Goal: Task Accomplishment & Management: Manage account settings

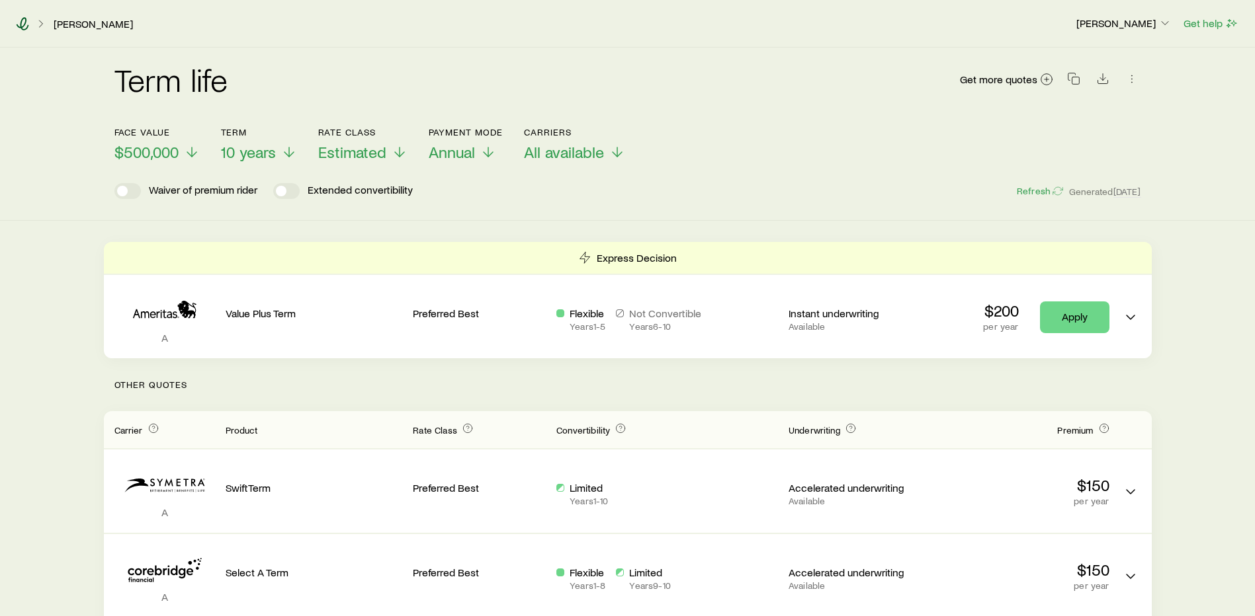
click at [22, 25] on icon at bounding box center [22, 23] width 13 height 13
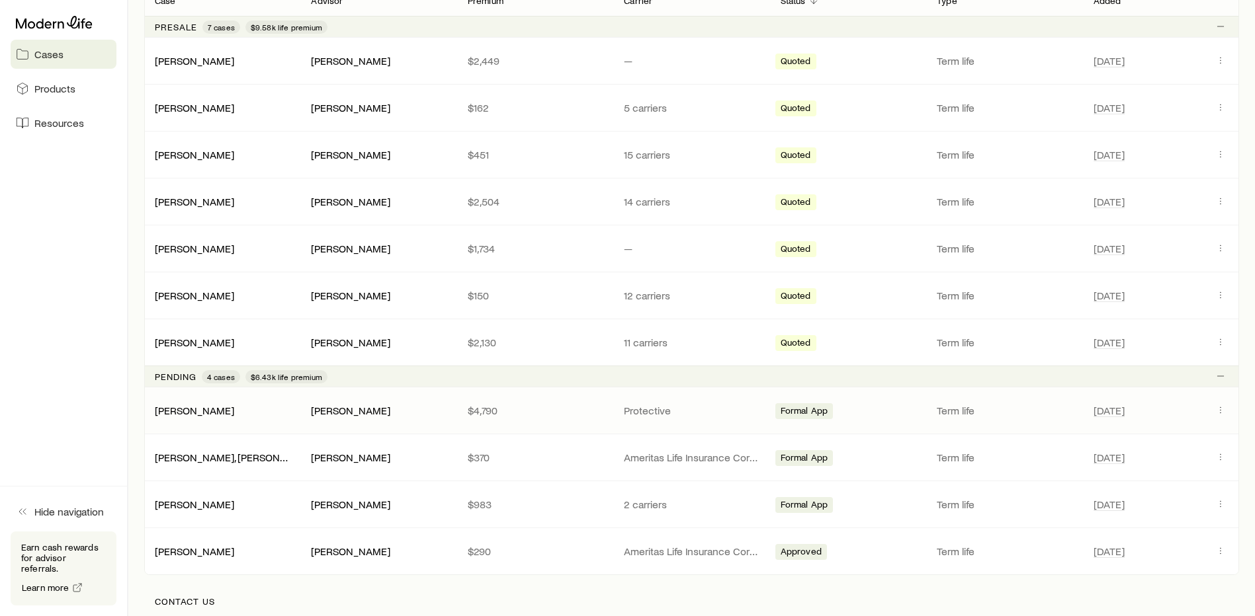
scroll to position [431, 0]
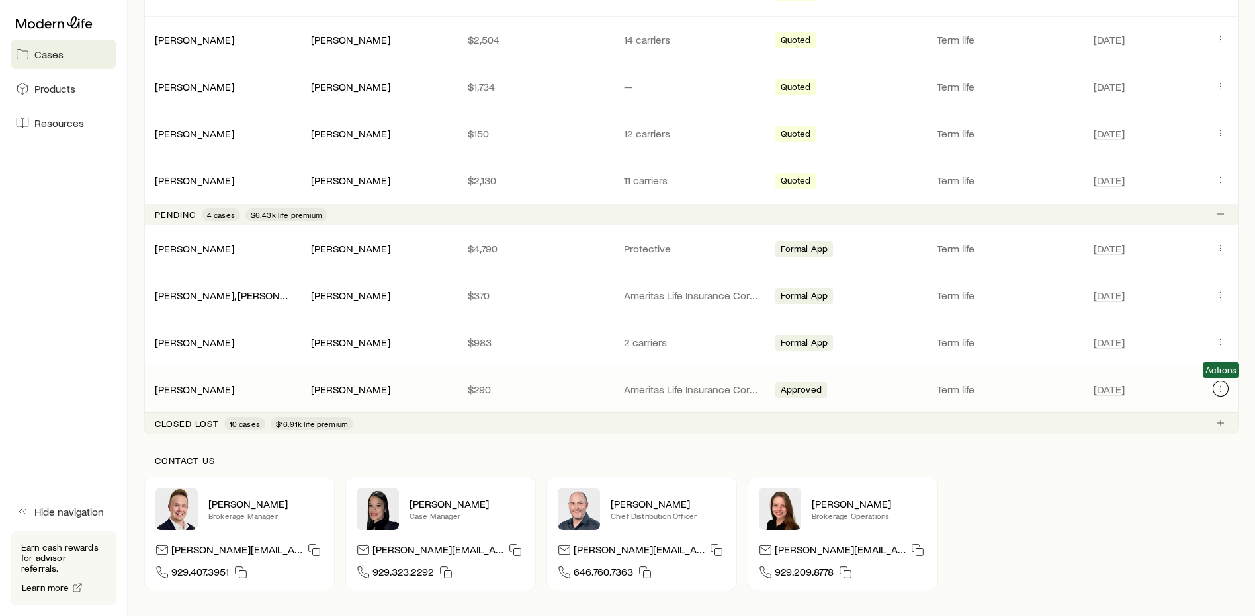
click at [1219, 385] on icon "Client cases" at bounding box center [1220, 389] width 11 height 11
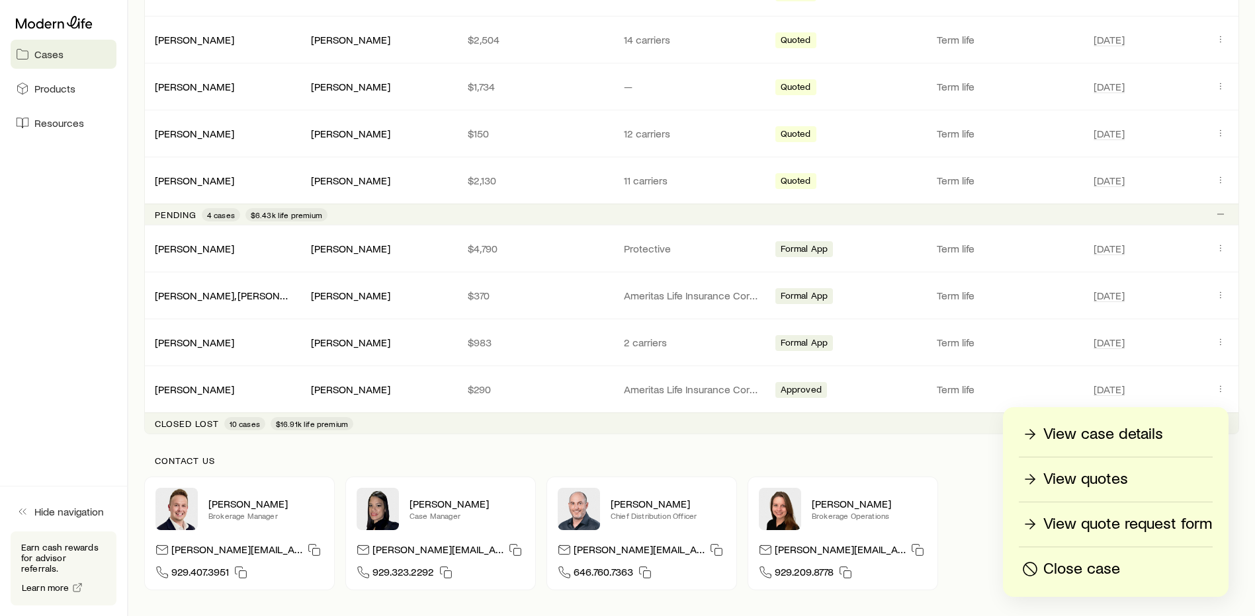
click at [1102, 429] on p "View case details" at bounding box center [1103, 434] width 120 height 21
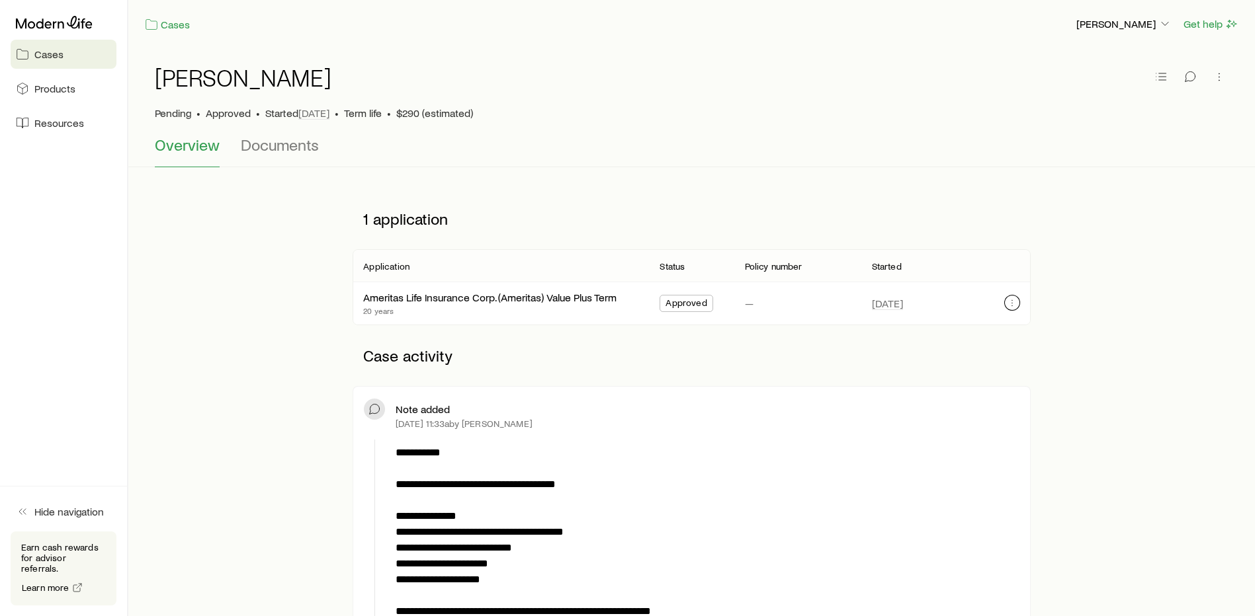
click at [1013, 305] on icon "button" at bounding box center [1012, 303] width 11 height 11
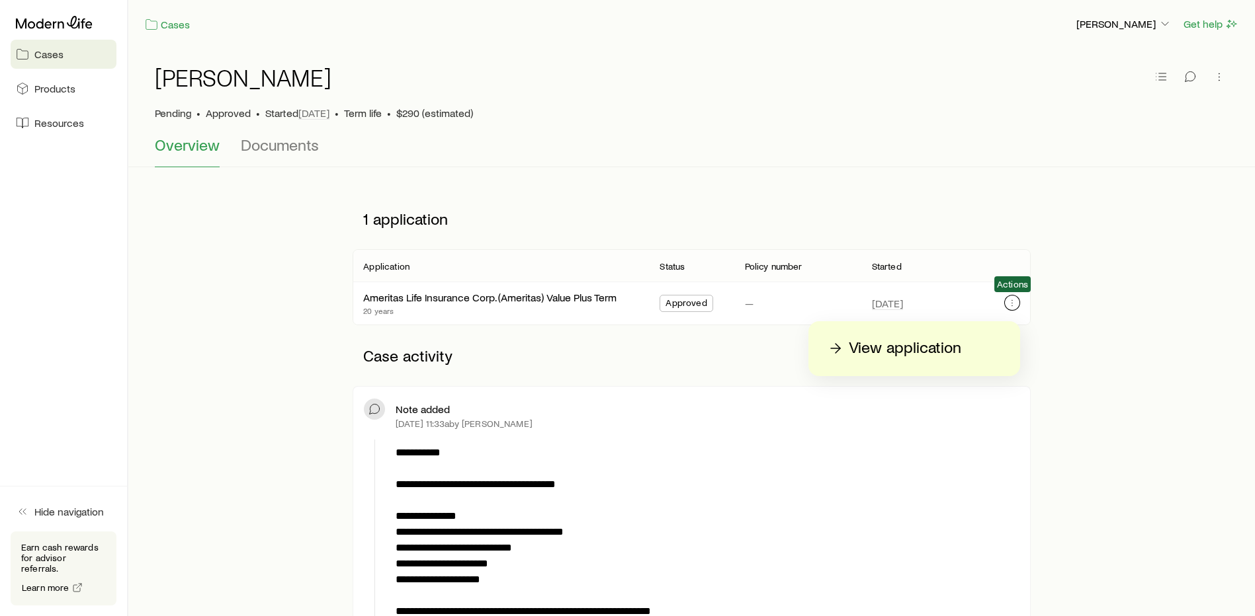
click at [1013, 305] on icon "button" at bounding box center [1012, 303] width 11 height 11
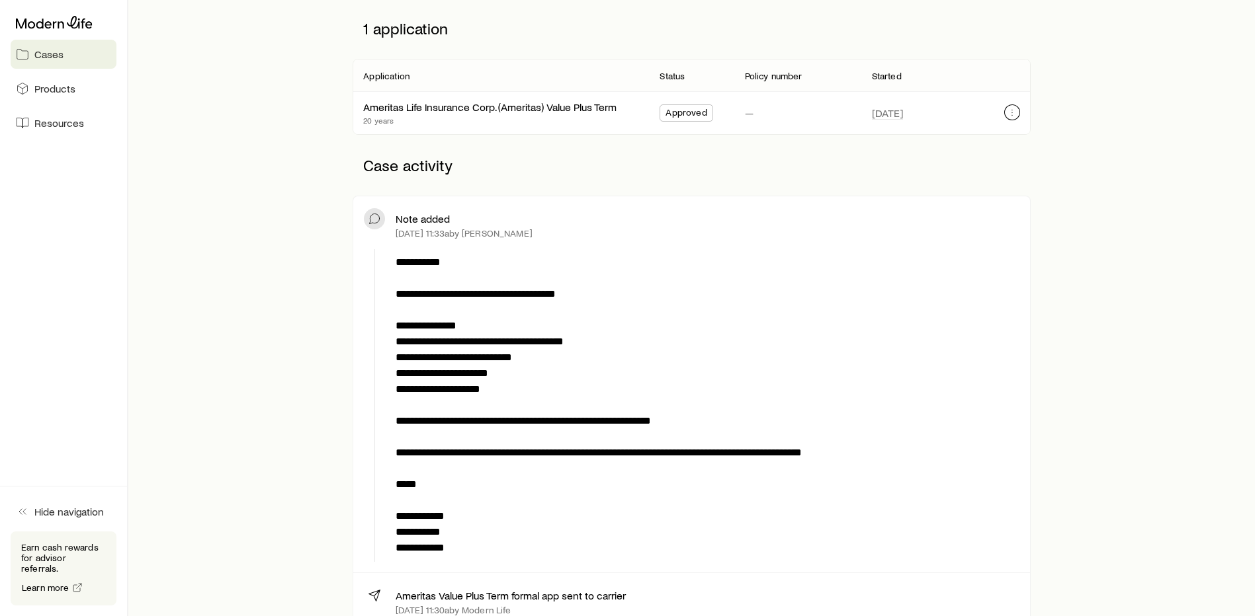
scroll to position [265, 0]
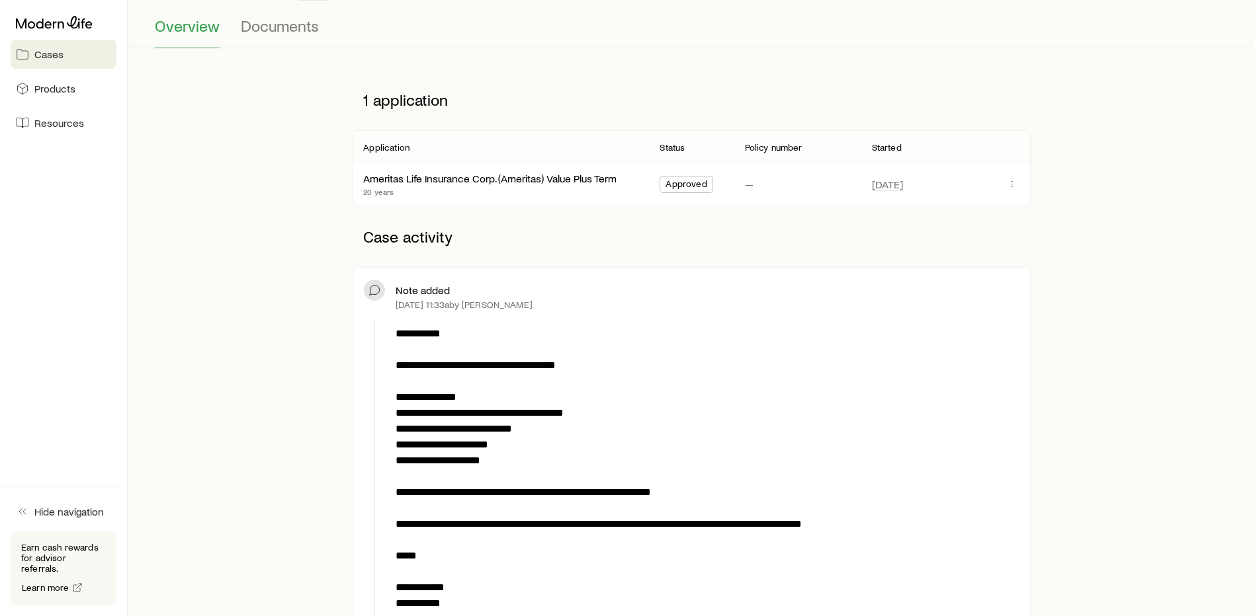
scroll to position [0, 0]
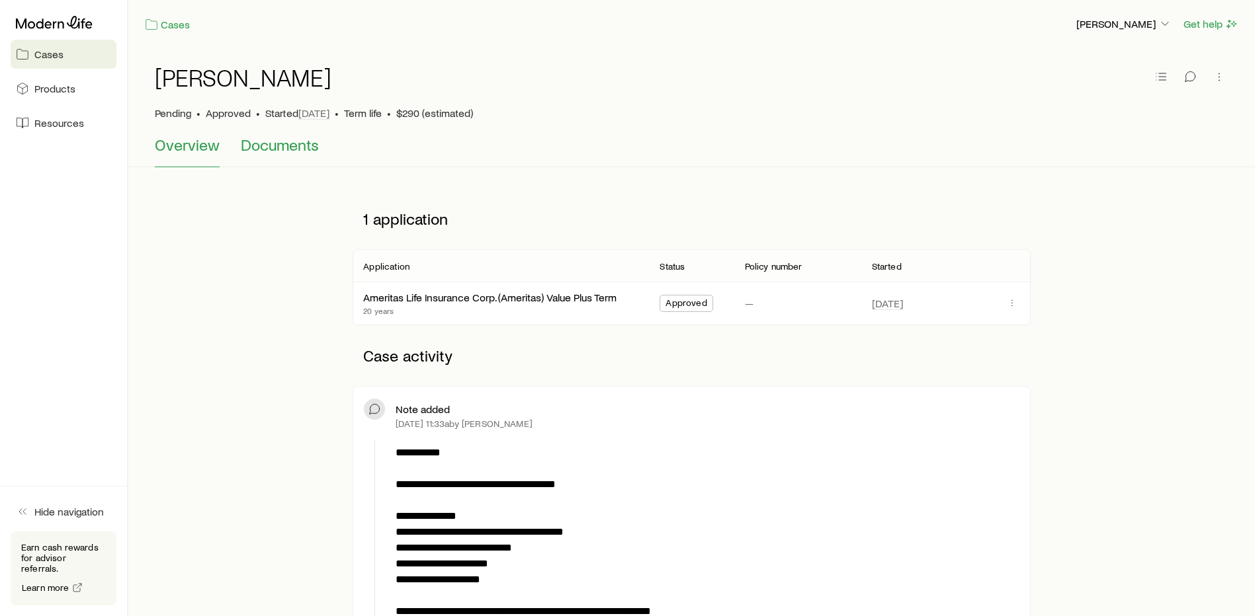
click at [306, 151] on span "Documents" at bounding box center [280, 145] width 78 height 19
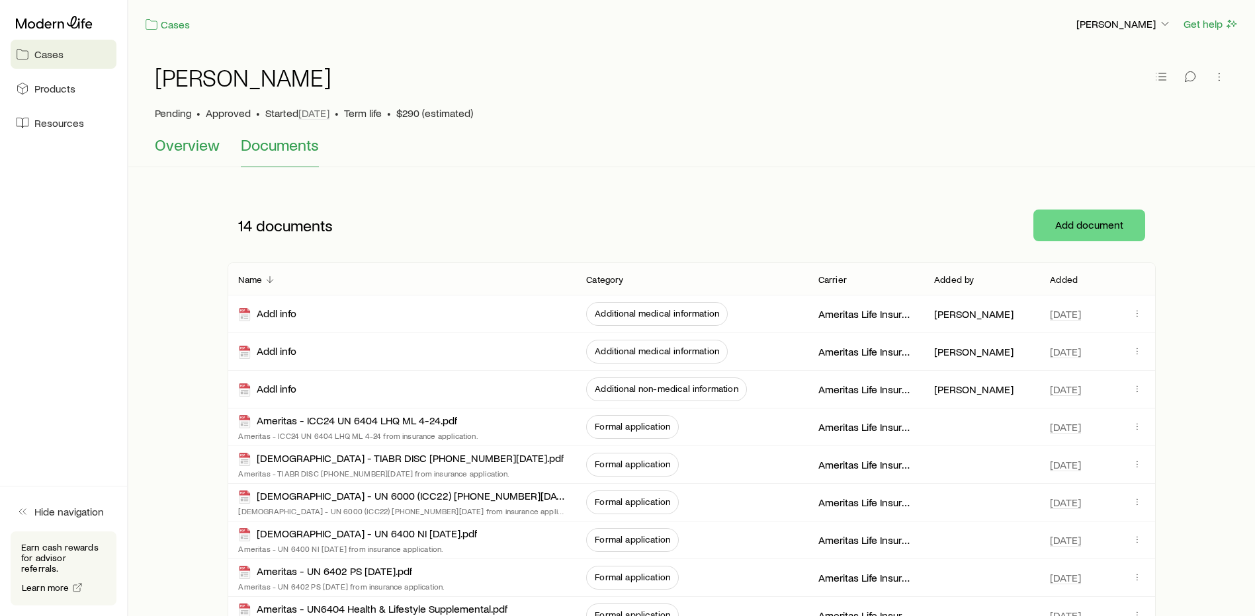
click at [157, 146] on span "Overview" at bounding box center [187, 145] width 65 height 19
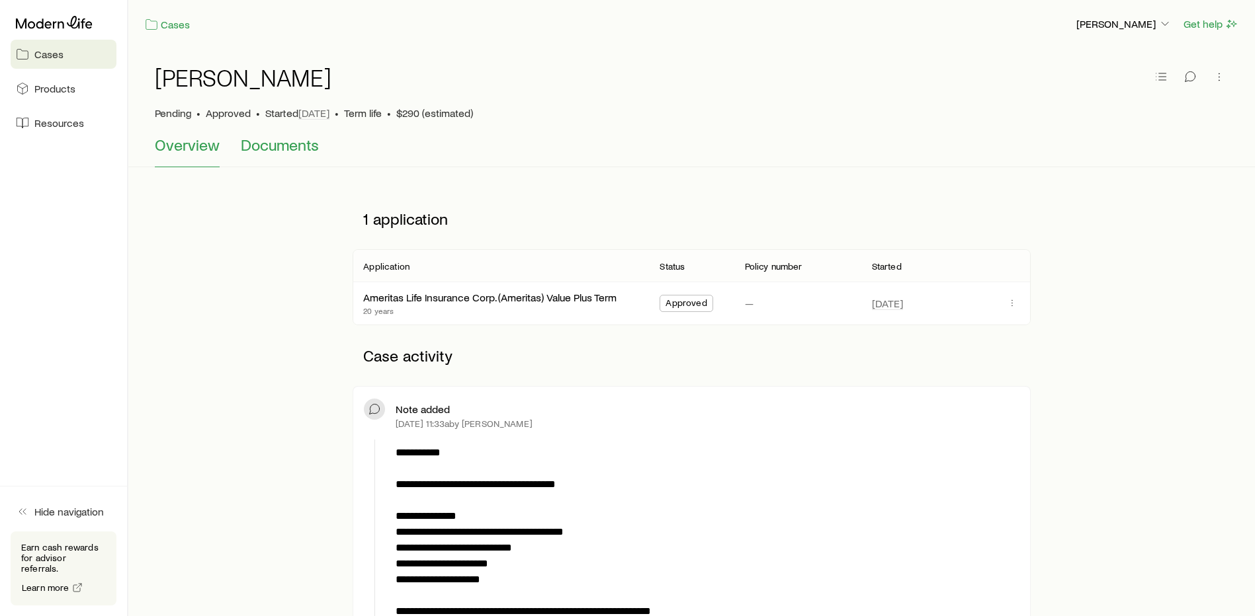
click at [253, 146] on span "Documents" at bounding box center [280, 145] width 78 height 19
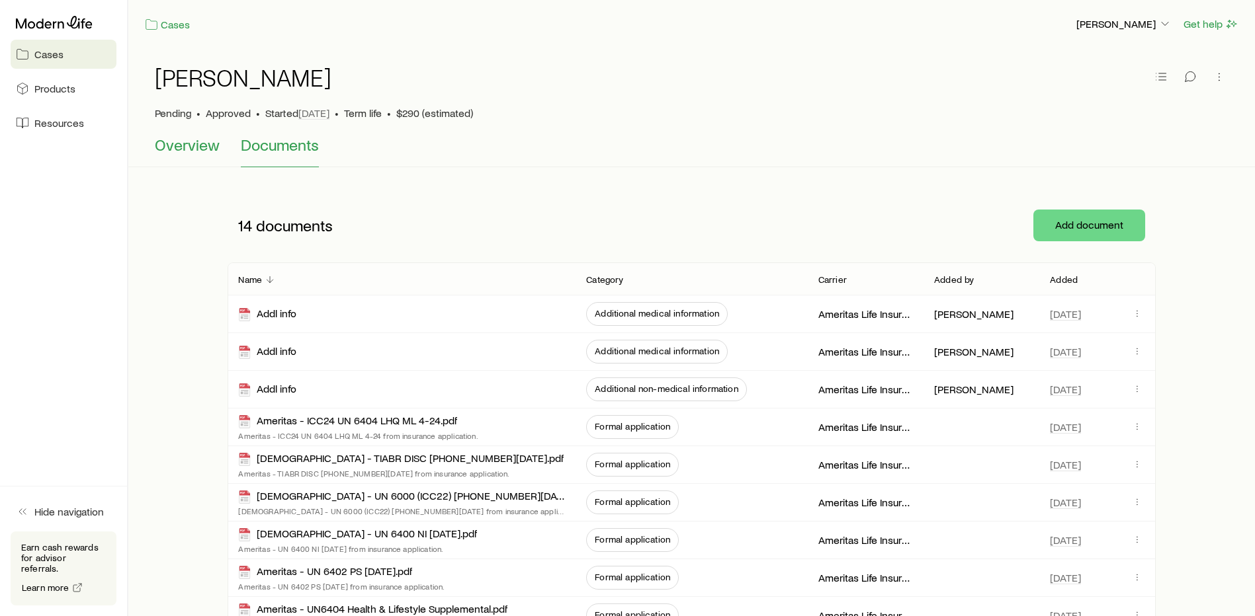
click at [161, 143] on span "Overview" at bounding box center [187, 145] width 65 height 19
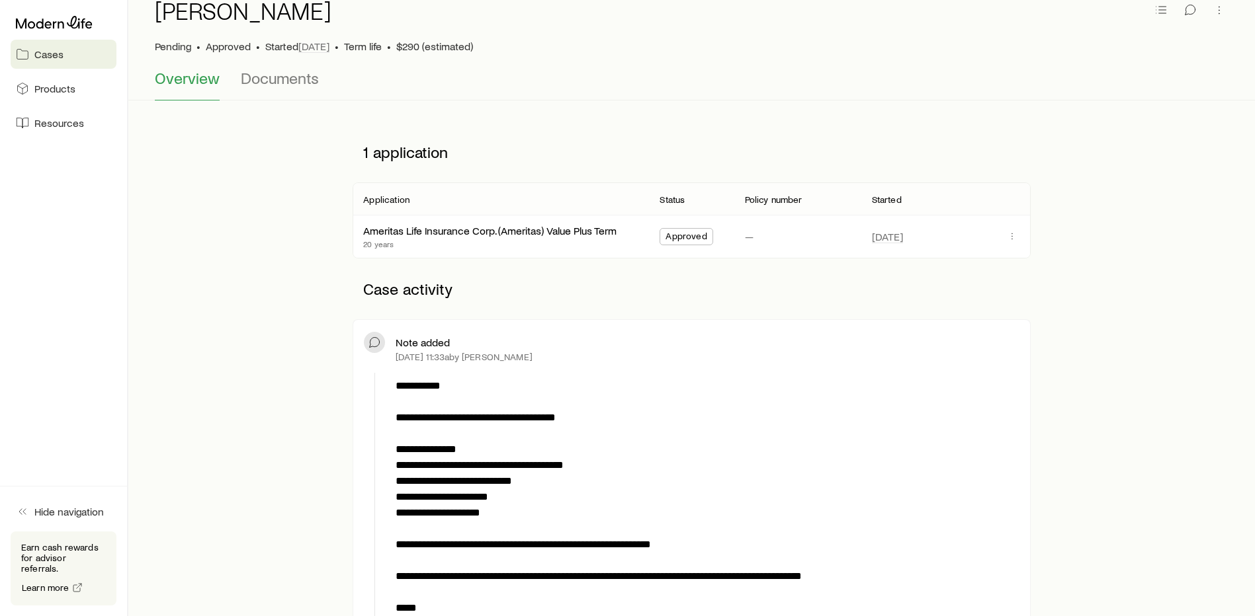
scroll to position [66, 0]
